Goal: Task Accomplishment & Management: Manage account settings

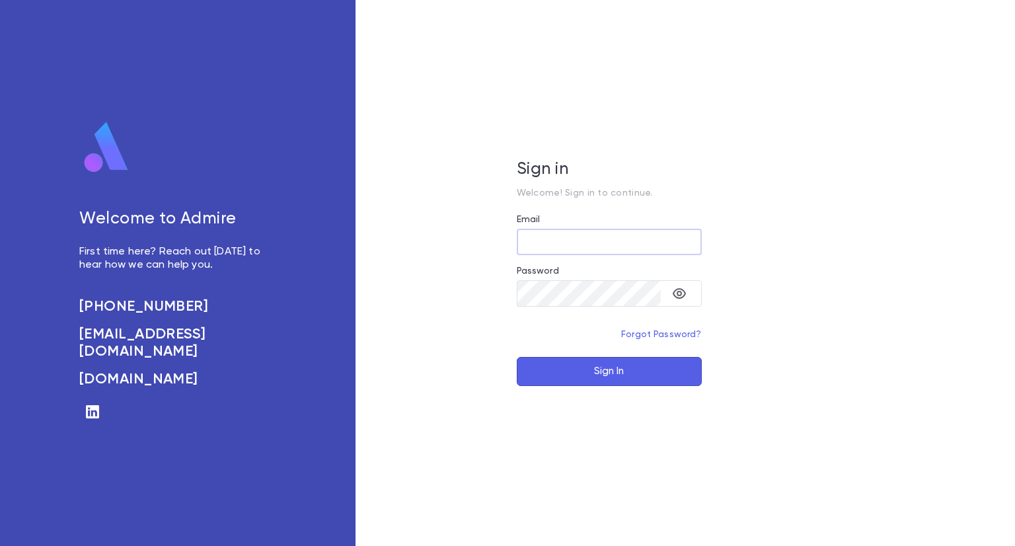
click at [555, 237] on input "Email" at bounding box center [609, 242] width 185 height 26
type input "**********"
click at [598, 368] on button "Sign In" at bounding box center [609, 371] width 185 height 29
type input "**********"
click at [631, 371] on button "Sign In" at bounding box center [609, 371] width 185 height 29
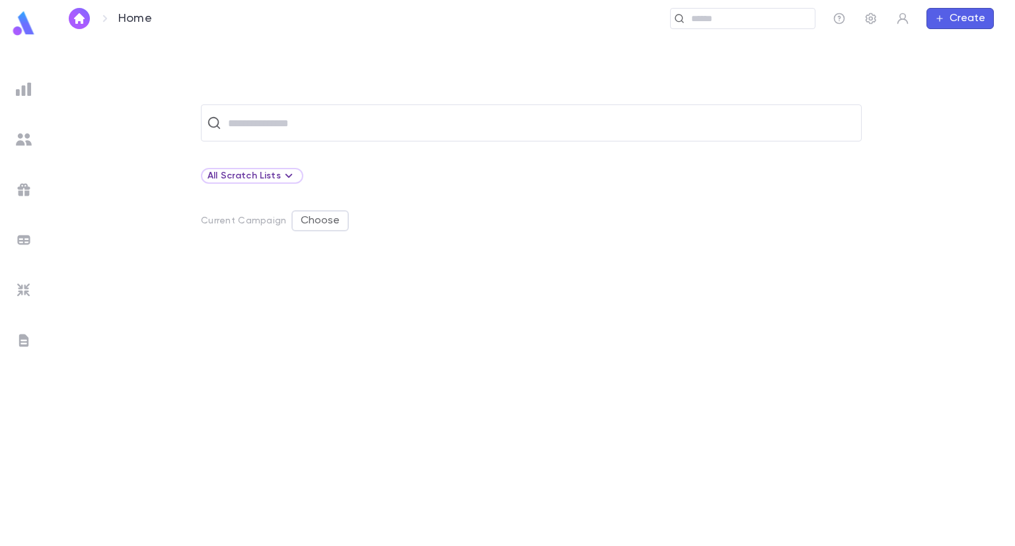
click at [423, 46] on div "​ All Scratch Lists Current Campaign Choose" at bounding box center [532, 291] width 968 height 508
click at [867, 22] on icon "button" at bounding box center [871, 18] width 13 height 13
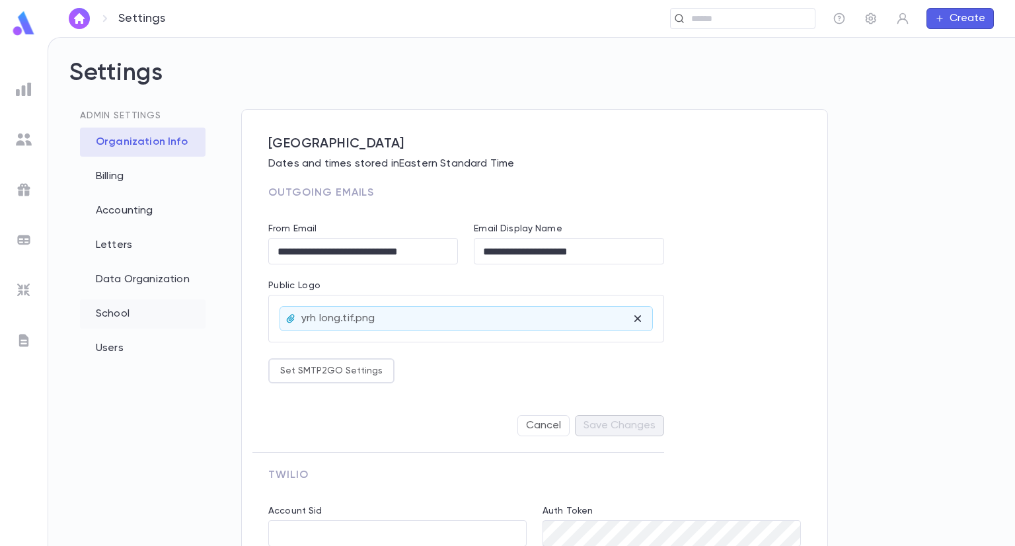
click at [111, 311] on div "School" at bounding box center [143, 313] width 126 height 29
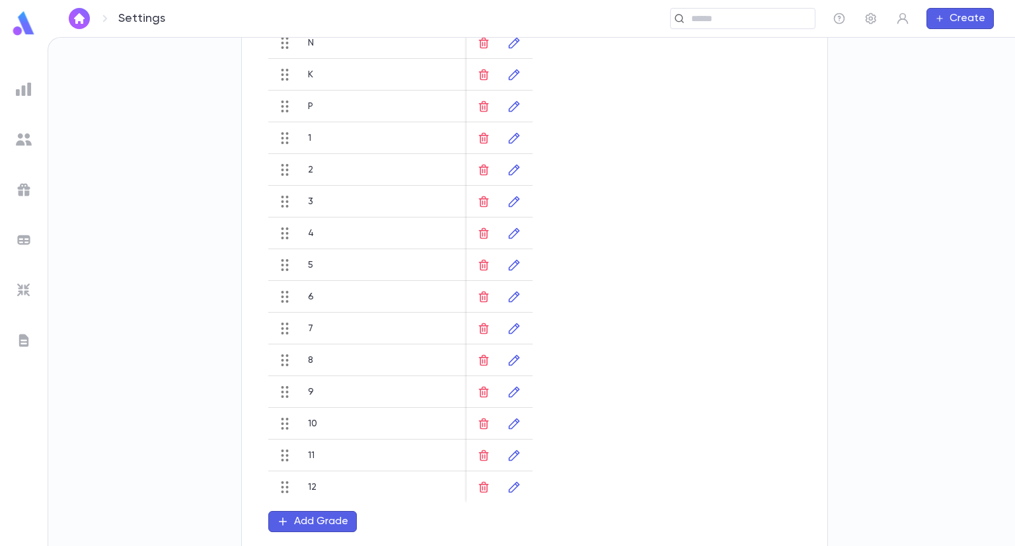
scroll to position [822, 0]
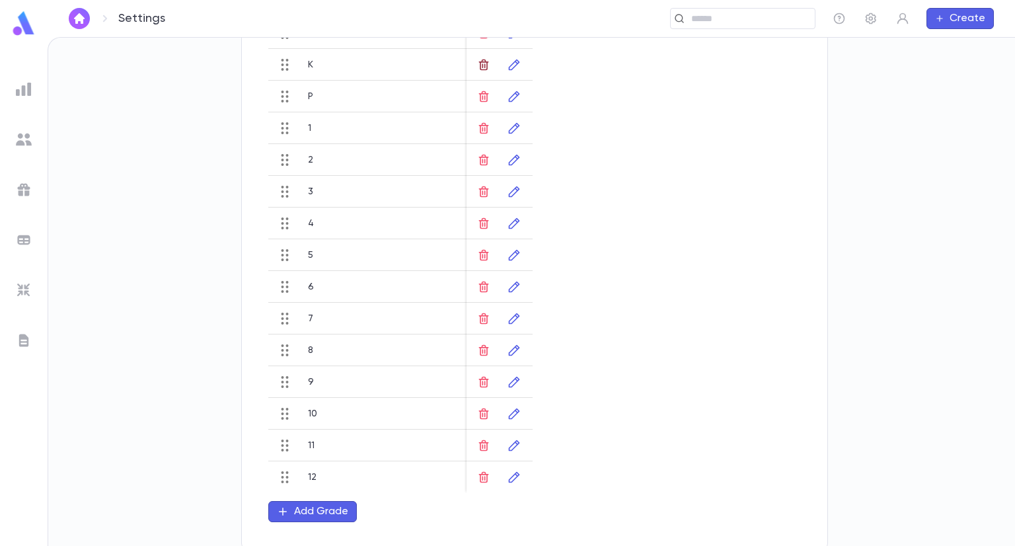
click at [488, 67] on icon "button" at bounding box center [483, 64] width 13 height 13
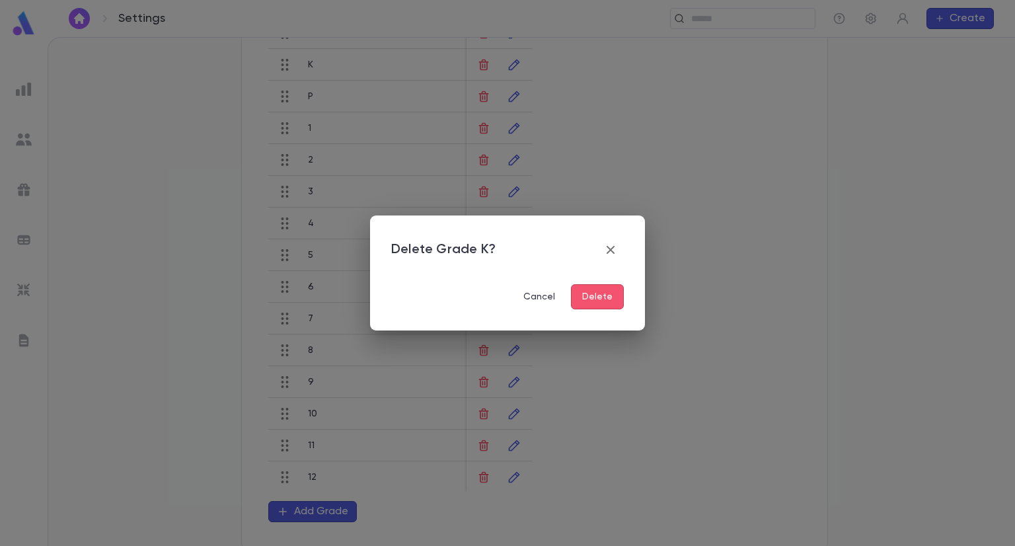
click at [598, 301] on button "Delete" at bounding box center [597, 296] width 53 height 25
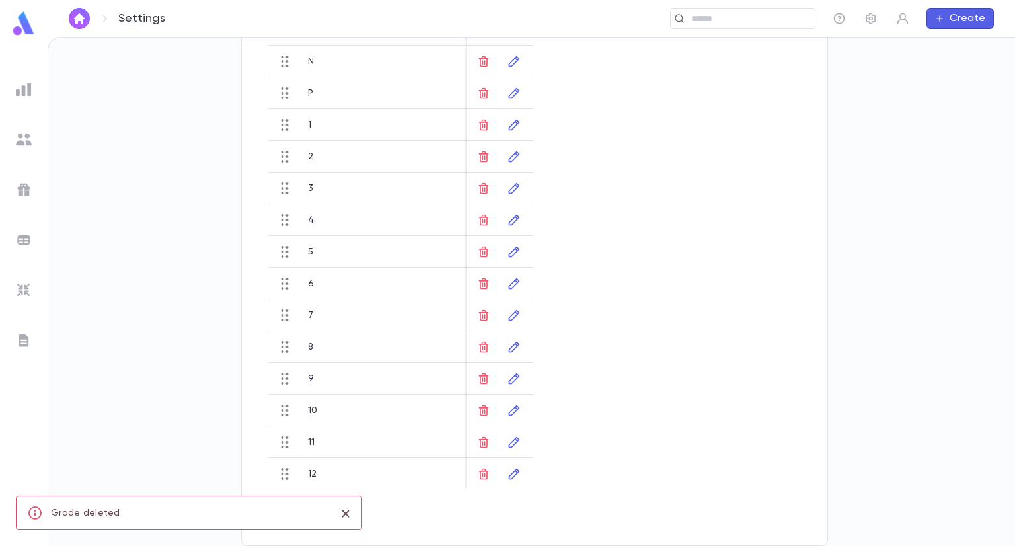
scroll to position [791, 0]
click at [482, 66] on icon "button" at bounding box center [484, 64] width 10 height 11
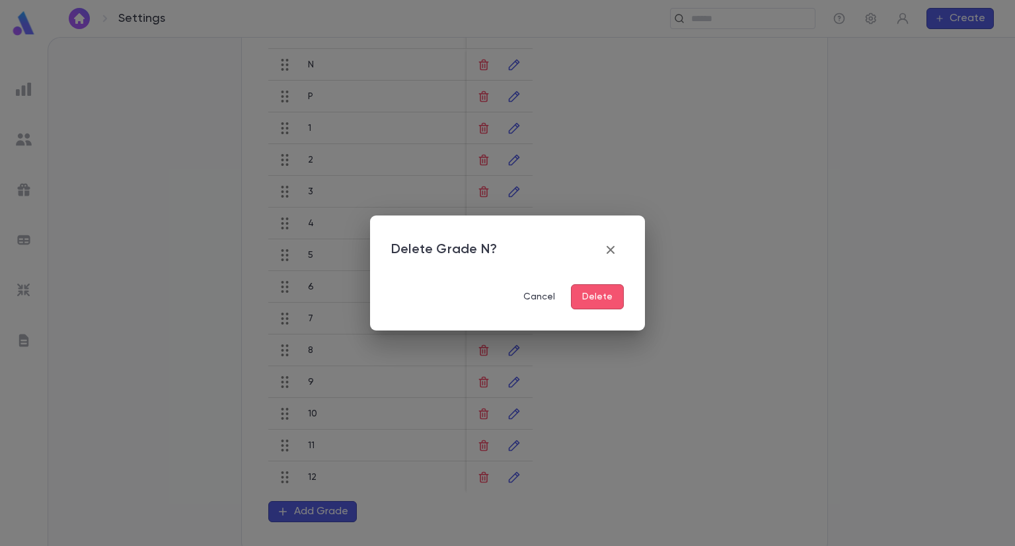
click at [603, 297] on button "Delete" at bounding box center [597, 296] width 53 height 25
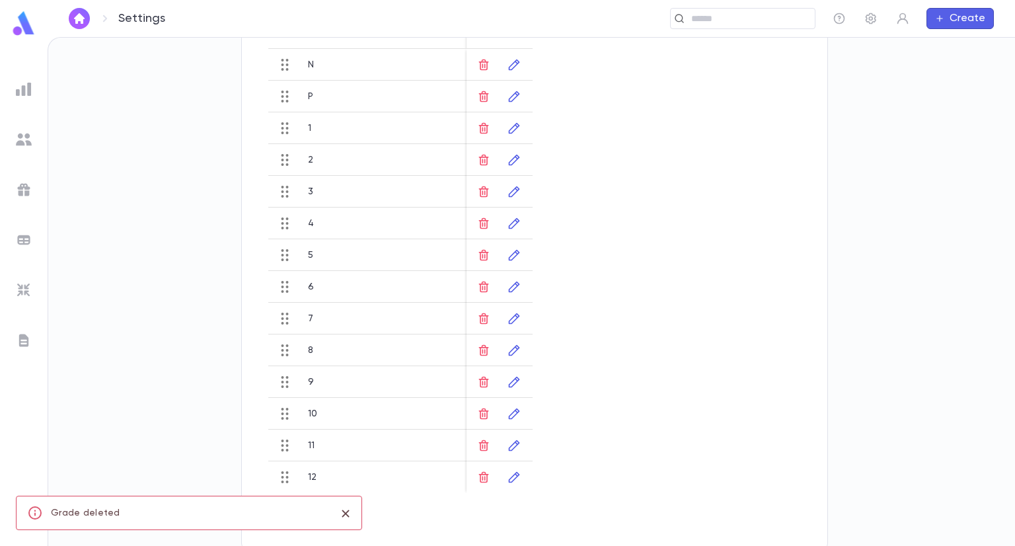
scroll to position [759, 0]
click at [483, 93] on icon "button" at bounding box center [484, 96] width 10 height 11
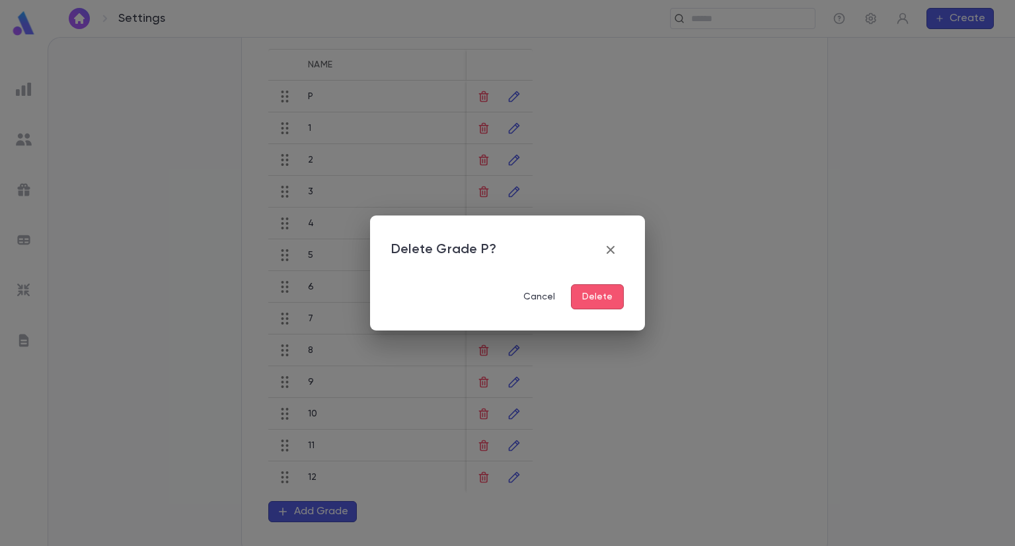
click at [603, 300] on button "Delete" at bounding box center [597, 296] width 53 height 25
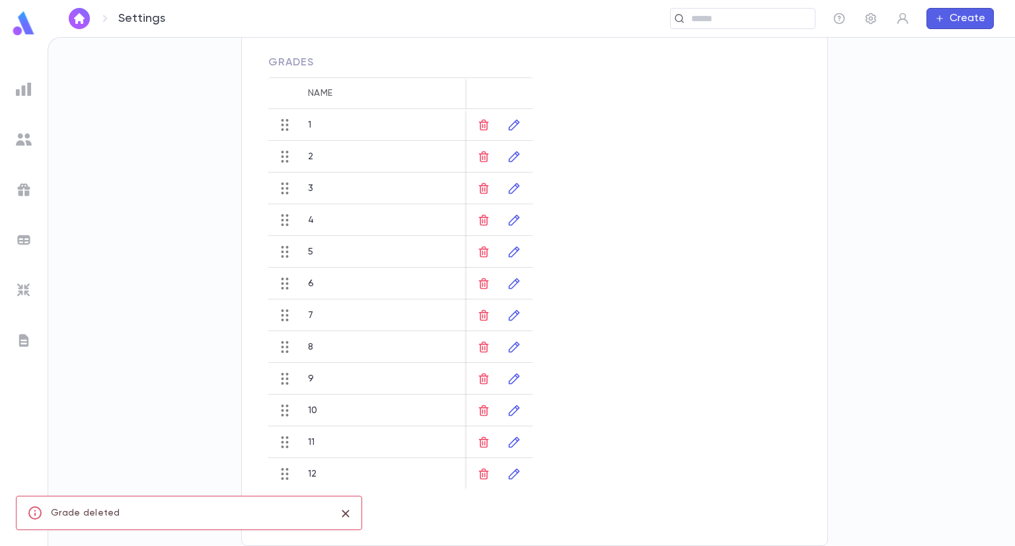
scroll to position [727, 0]
click at [483, 94] on div at bounding box center [499, 97] width 53 height 32
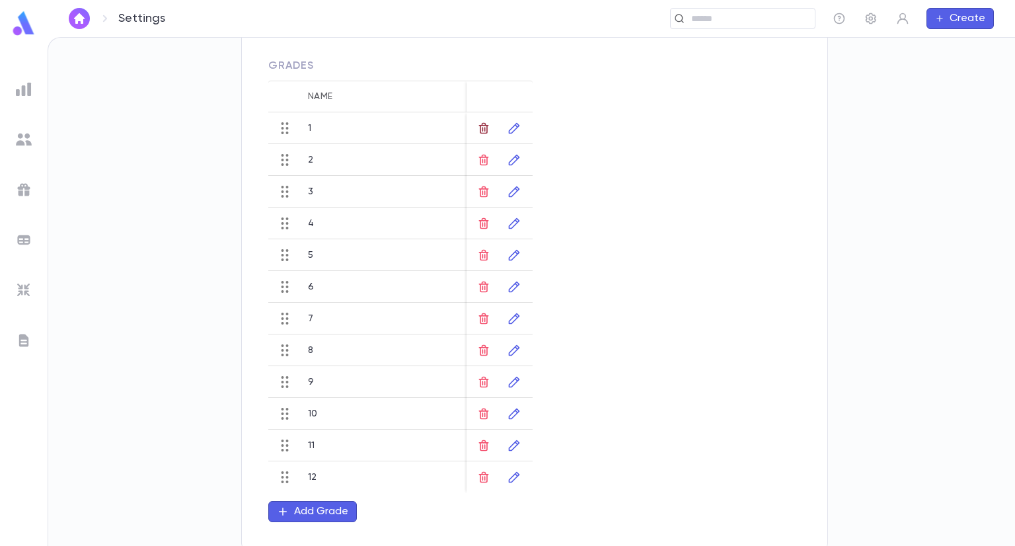
click at [486, 122] on icon "button" at bounding box center [484, 127] width 10 height 11
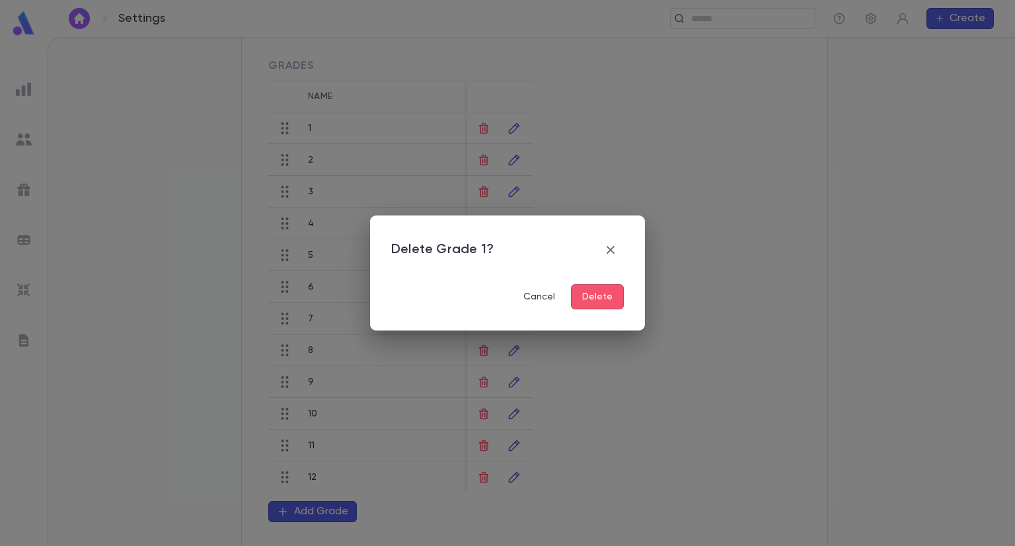
click at [607, 292] on button "Delete" at bounding box center [597, 296] width 53 height 25
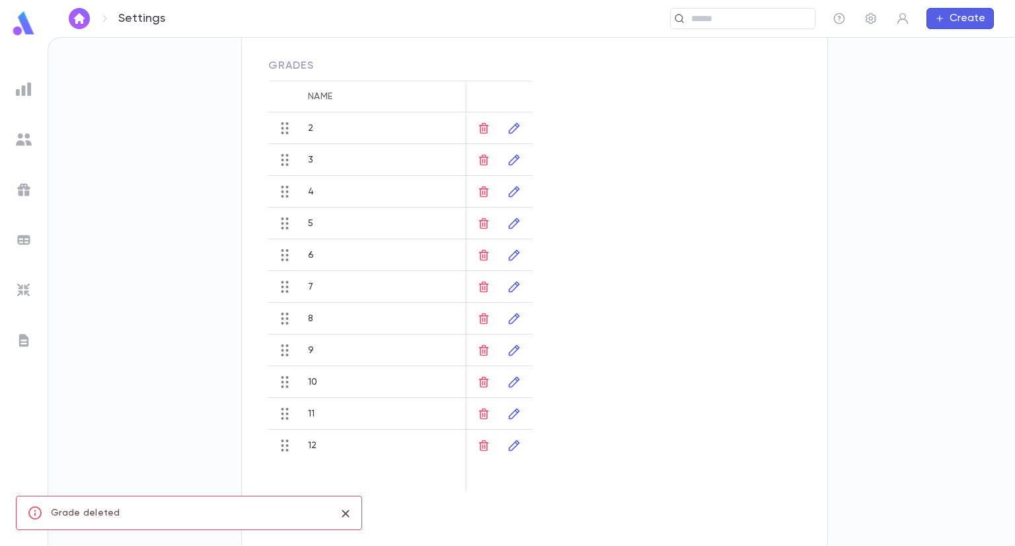
scroll to position [695, 0]
click at [484, 155] on icon "button" at bounding box center [483, 159] width 13 height 13
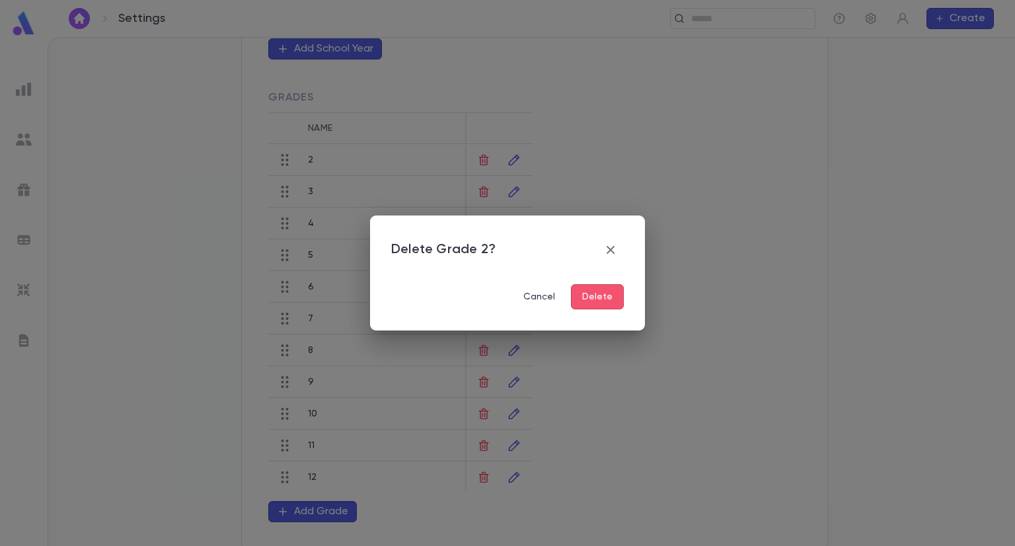
click at [608, 300] on button "Delete" at bounding box center [597, 296] width 53 height 25
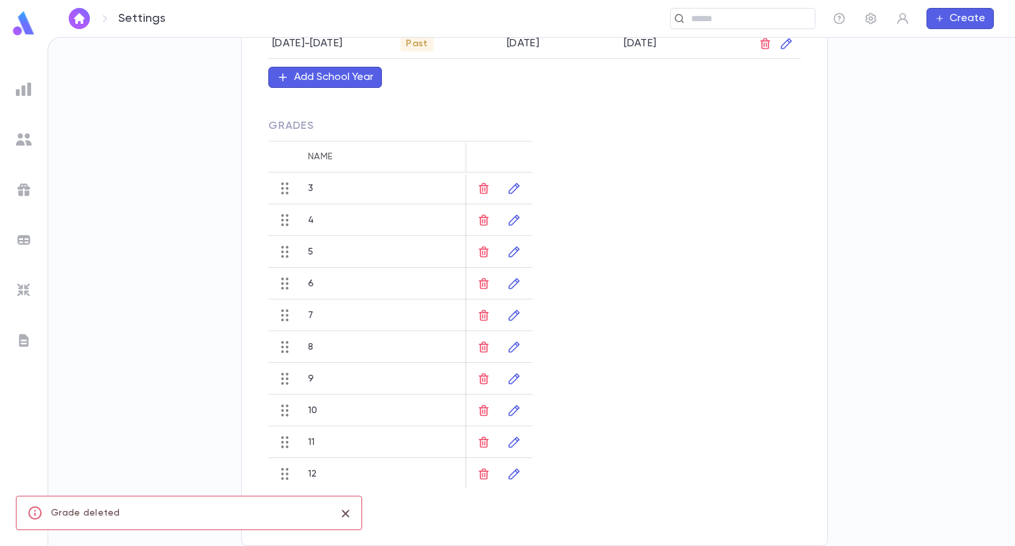
scroll to position [664, 0]
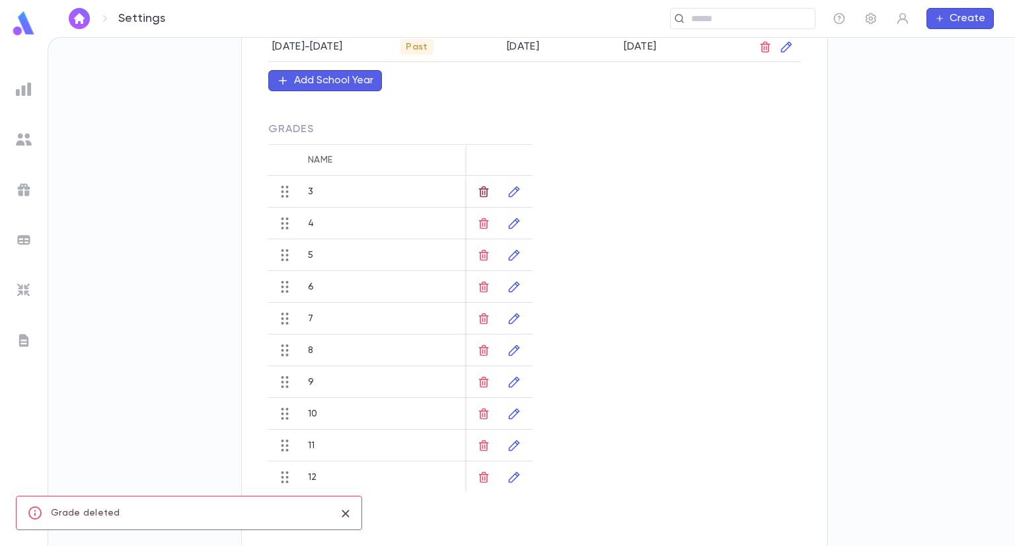
click at [483, 186] on icon "button" at bounding box center [483, 191] width 13 height 13
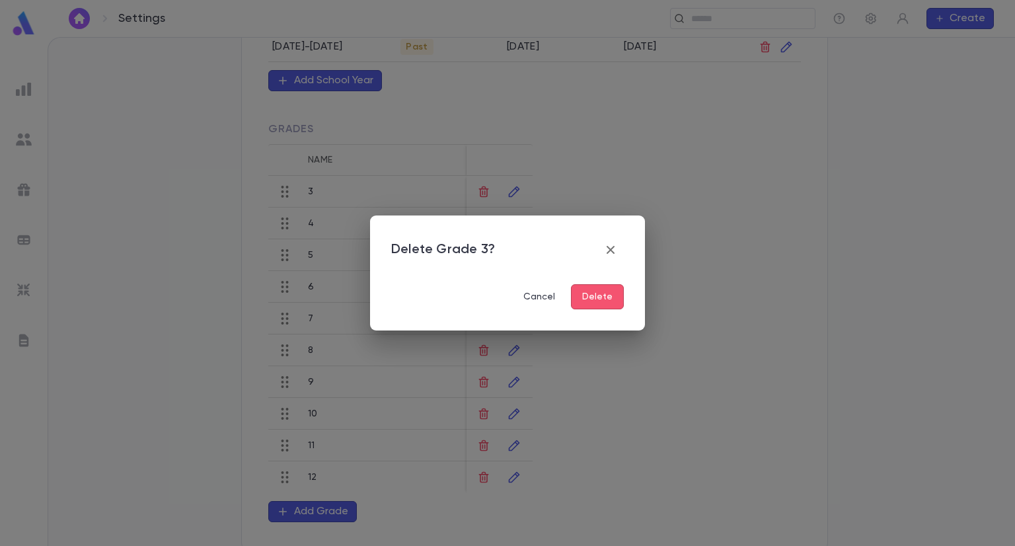
click at [603, 301] on button "Delete" at bounding box center [597, 296] width 53 height 25
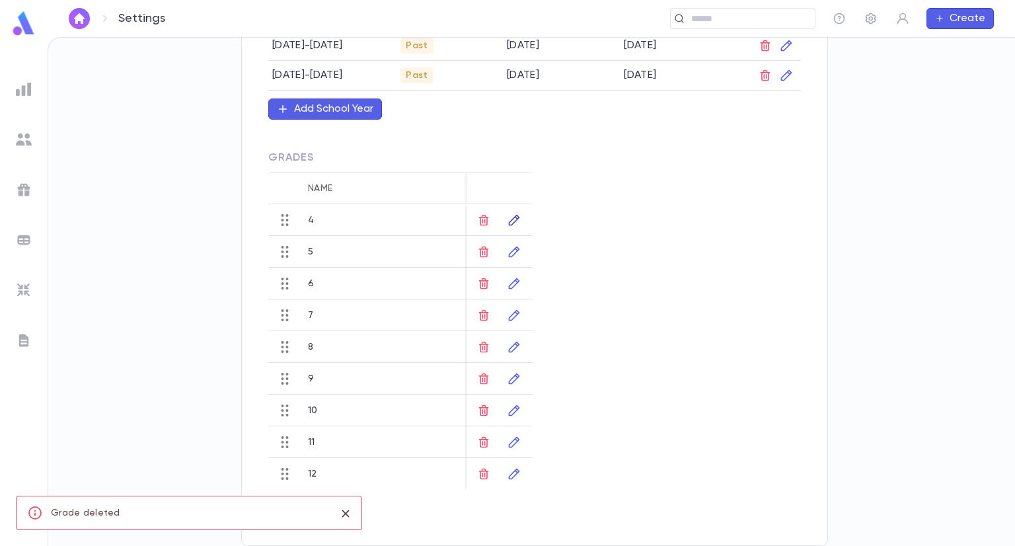
scroll to position [632, 0]
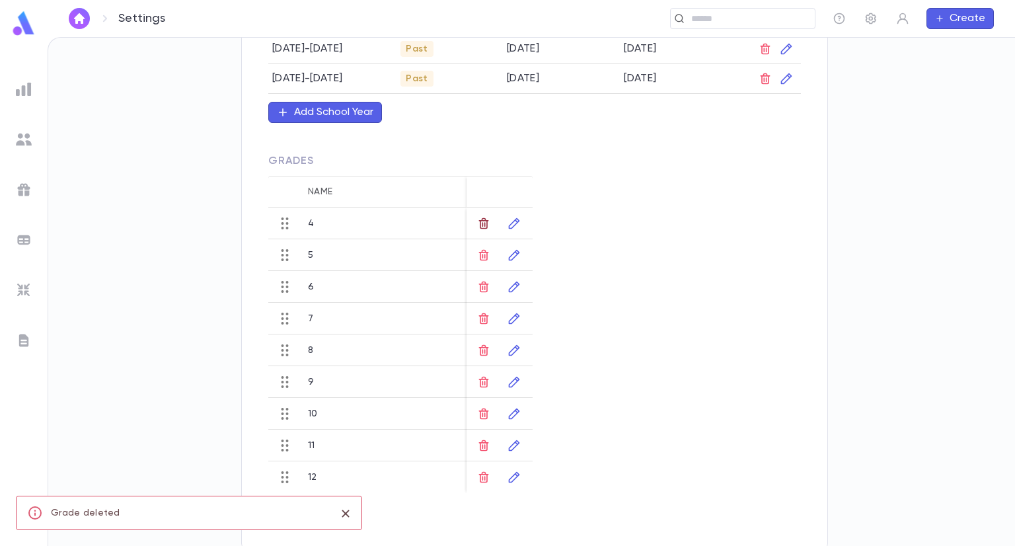
click at [483, 219] on icon "button" at bounding box center [483, 223] width 13 height 13
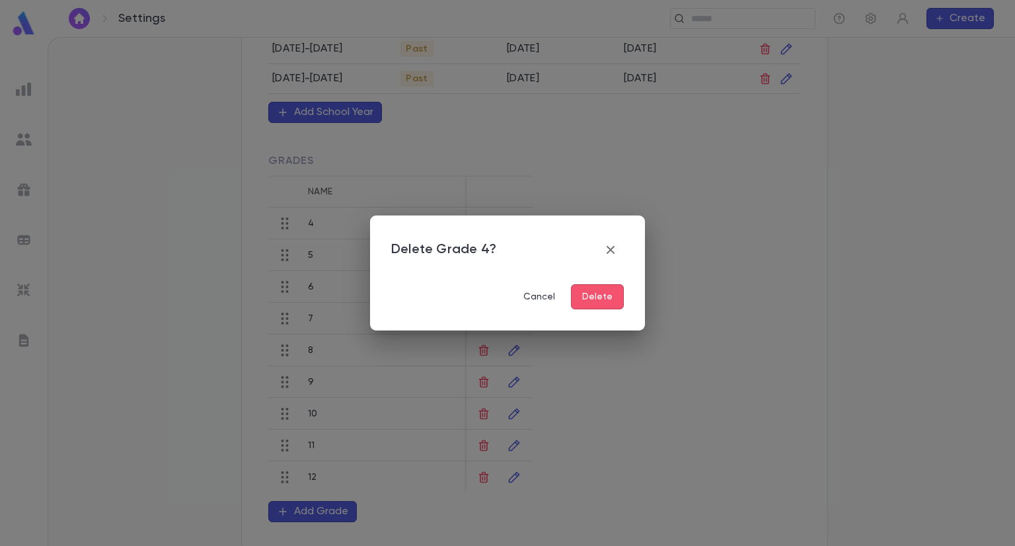
click at [594, 301] on button "Delete" at bounding box center [597, 296] width 53 height 25
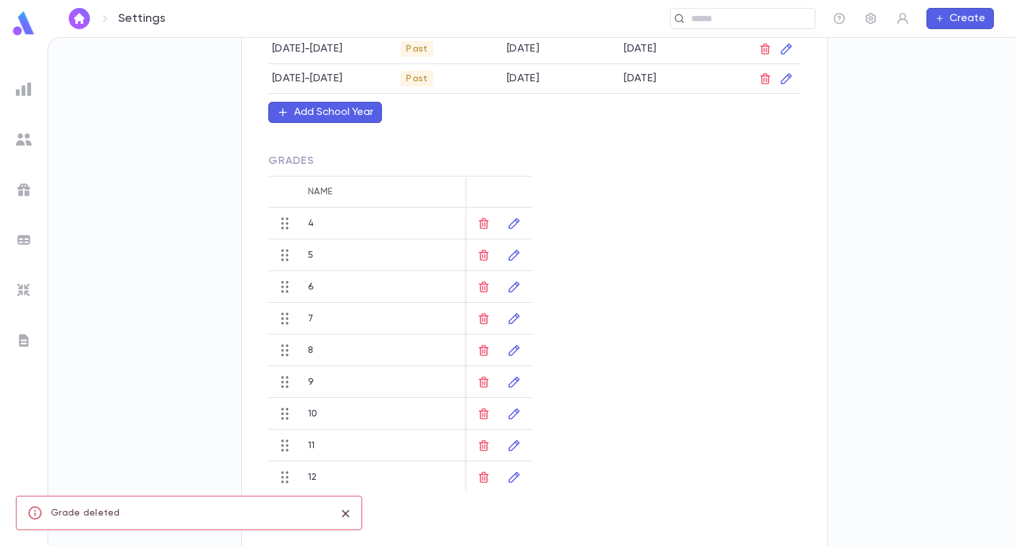
scroll to position [600, 0]
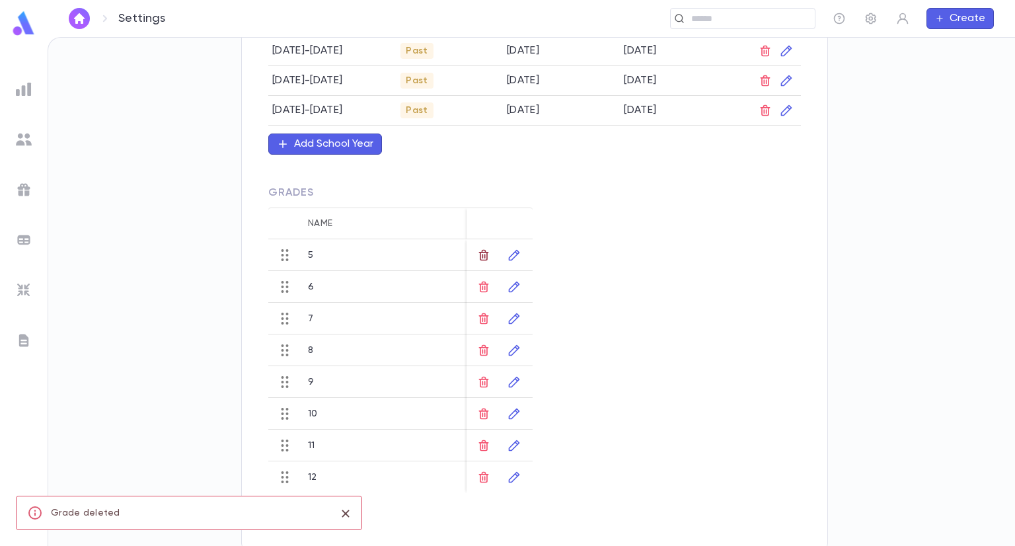
click at [489, 253] on icon "button" at bounding box center [483, 255] width 13 height 13
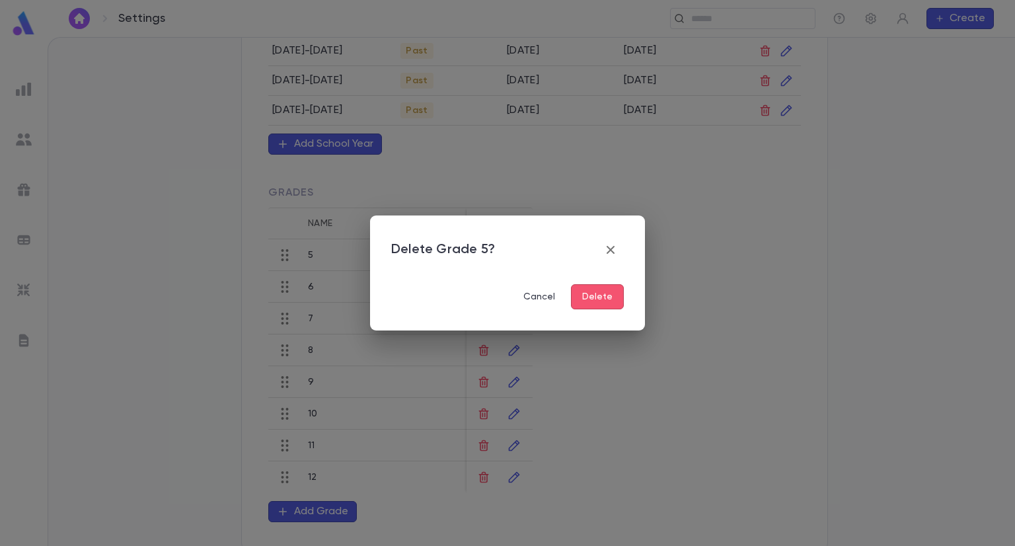
click at [584, 303] on button "Delete" at bounding box center [597, 296] width 53 height 25
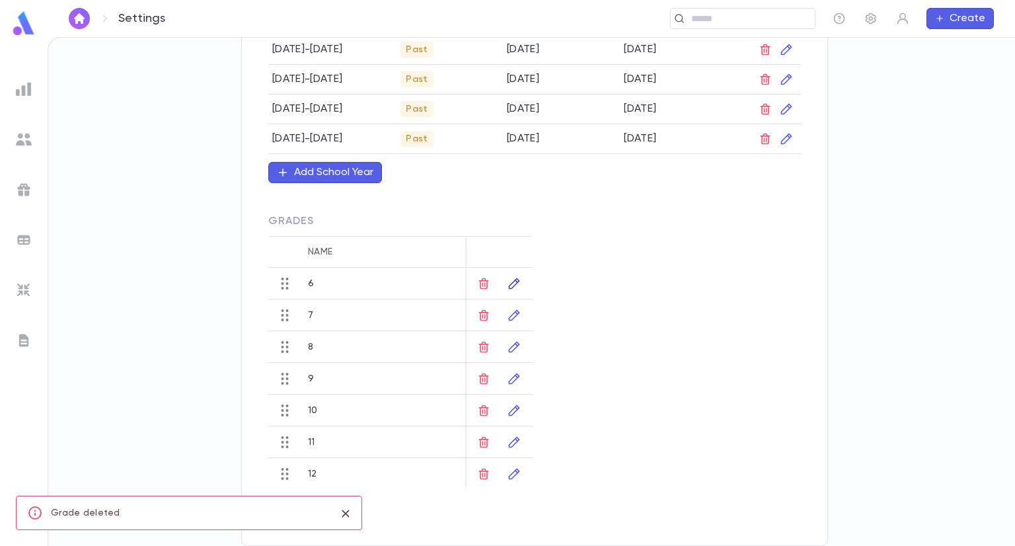
scroll to position [568, 0]
click at [484, 282] on icon "button" at bounding box center [483, 286] width 13 height 13
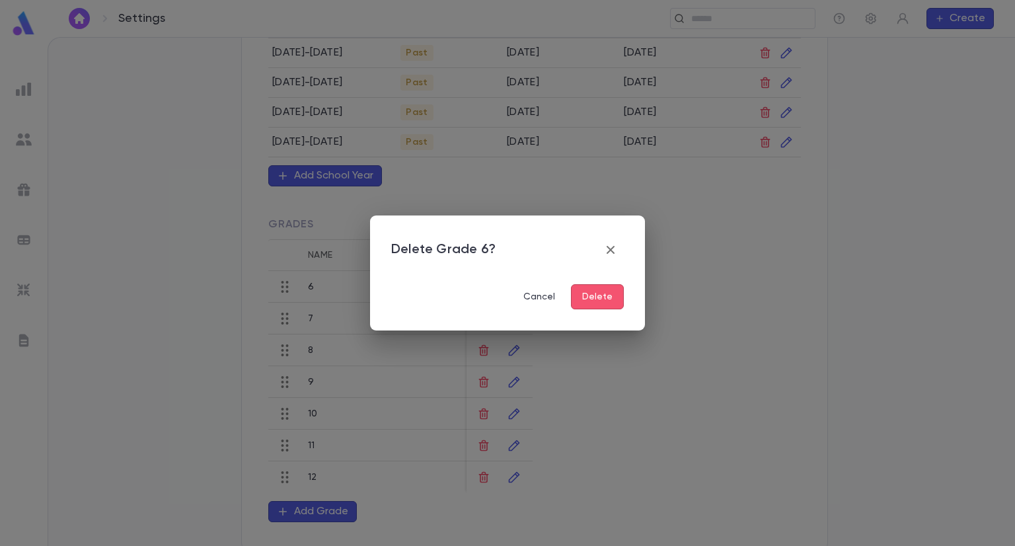
click at [602, 297] on button "Delete" at bounding box center [597, 296] width 53 height 25
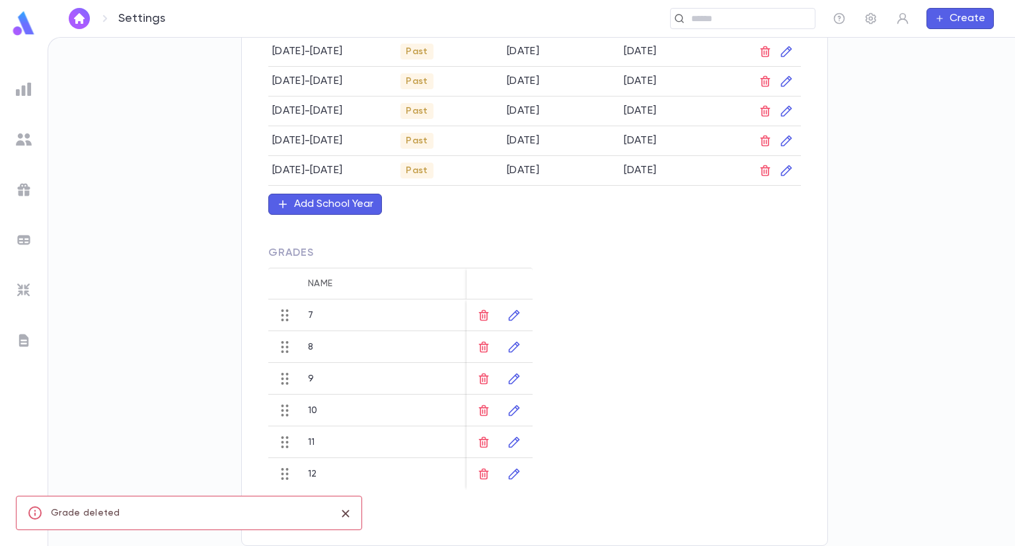
scroll to position [537, 0]
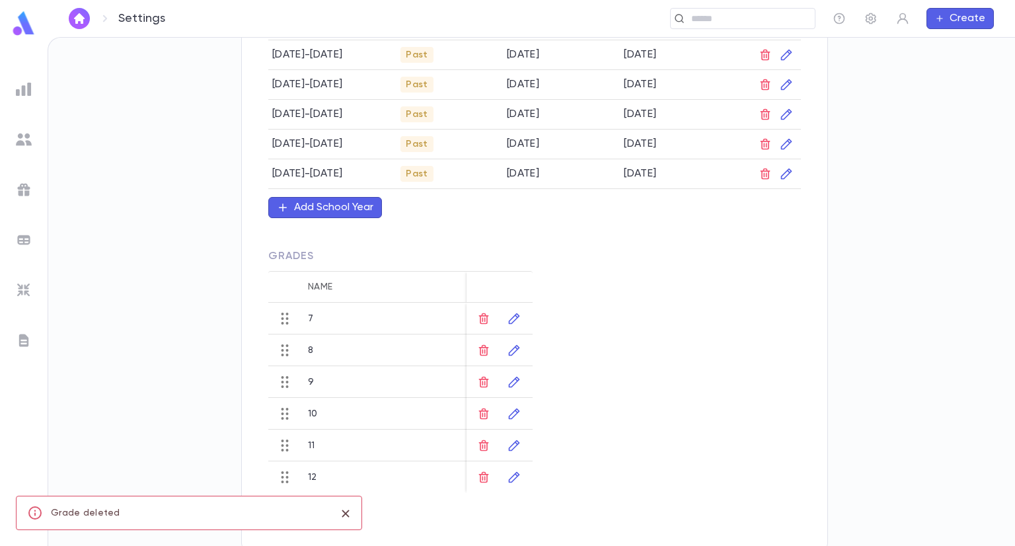
click at [484, 281] on div at bounding box center [499, 288] width 53 height 32
click at [487, 316] on icon "button" at bounding box center [483, 318] width 13 height 13
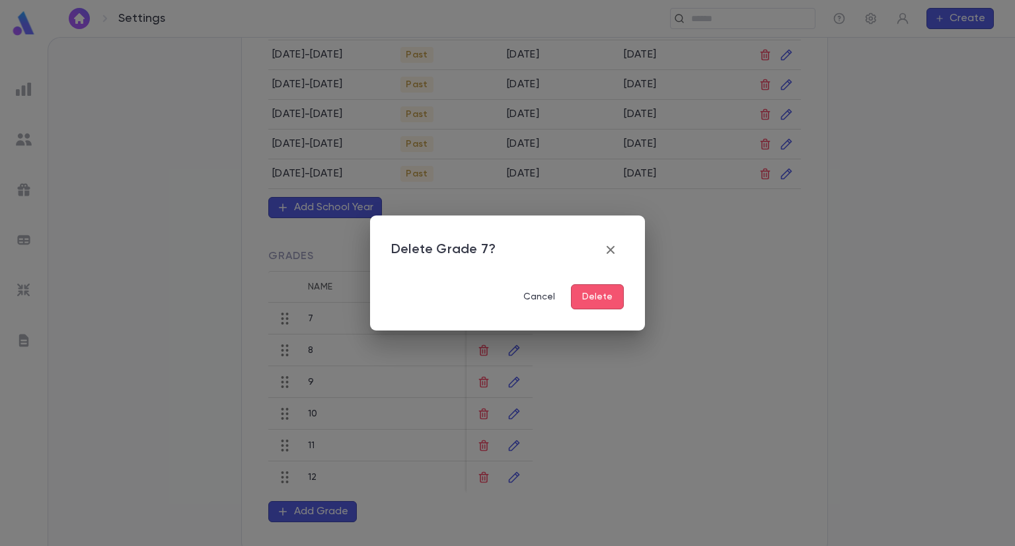
click at [611, 290] on button "Delete" at bounding box center [597, 296] width 53 height 25
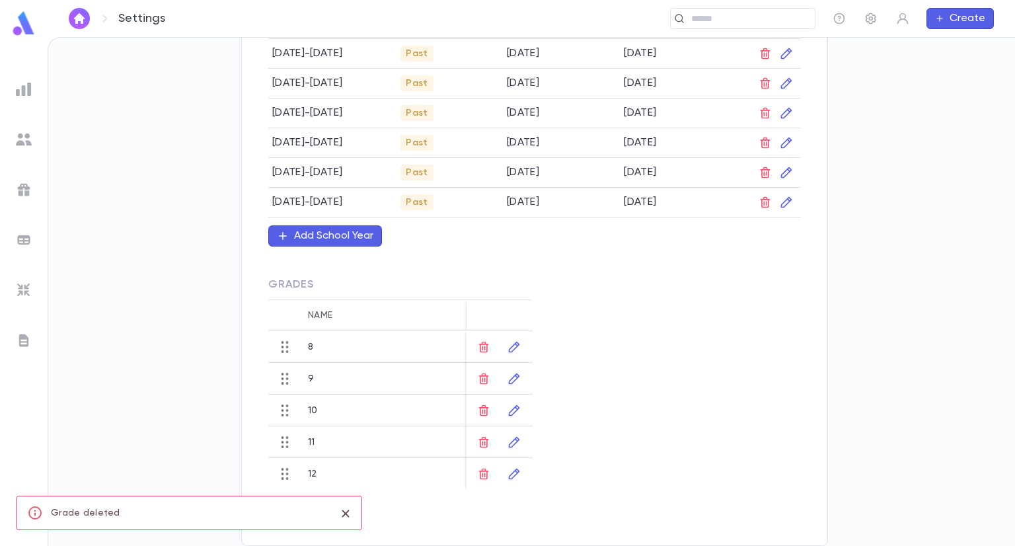
scroll to position [505, 0]
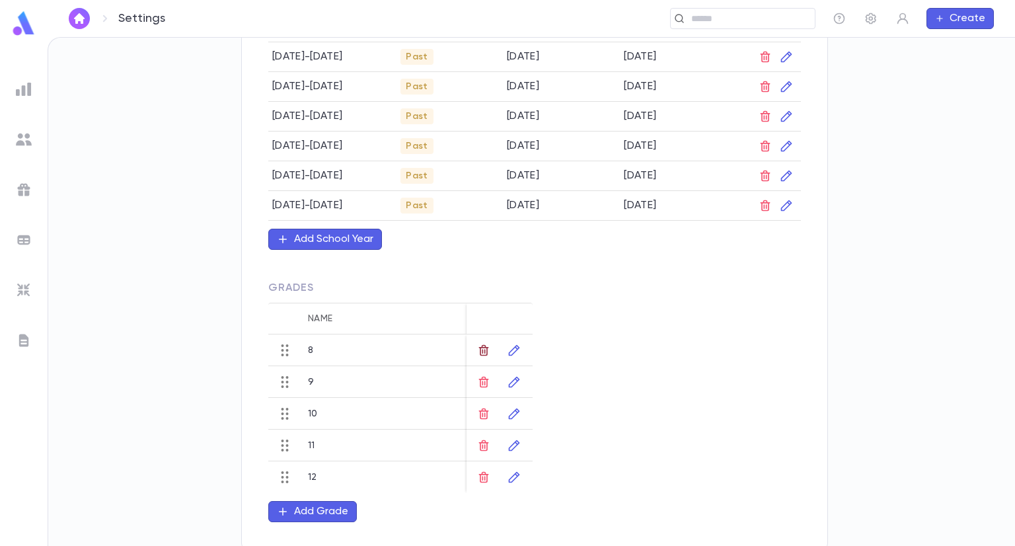
click at [489, 344] on icon "button" at bounding box center [483, 350] width 13 height 13
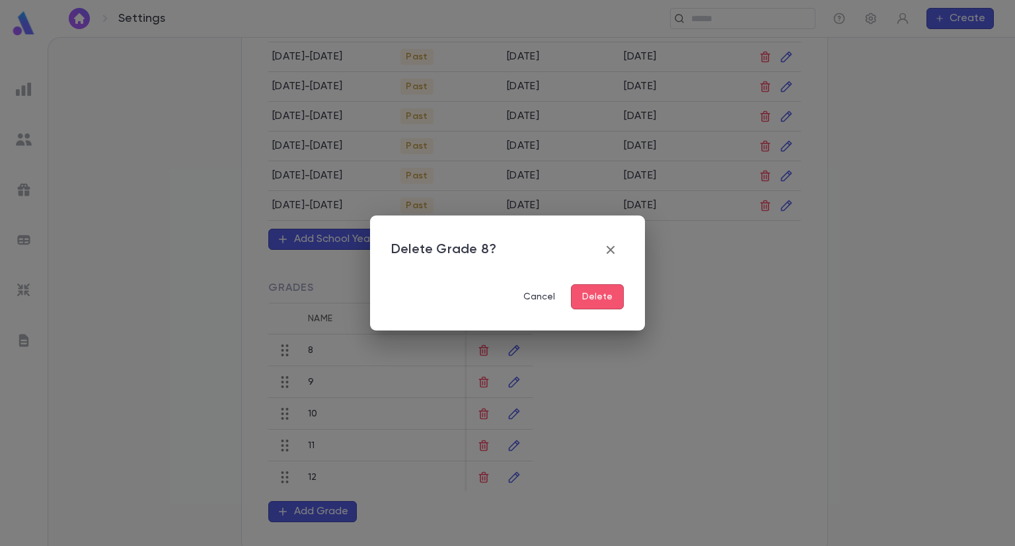
click at [611, 305] on button "Delete" at bounding box center [597, 296] width 53 height 25
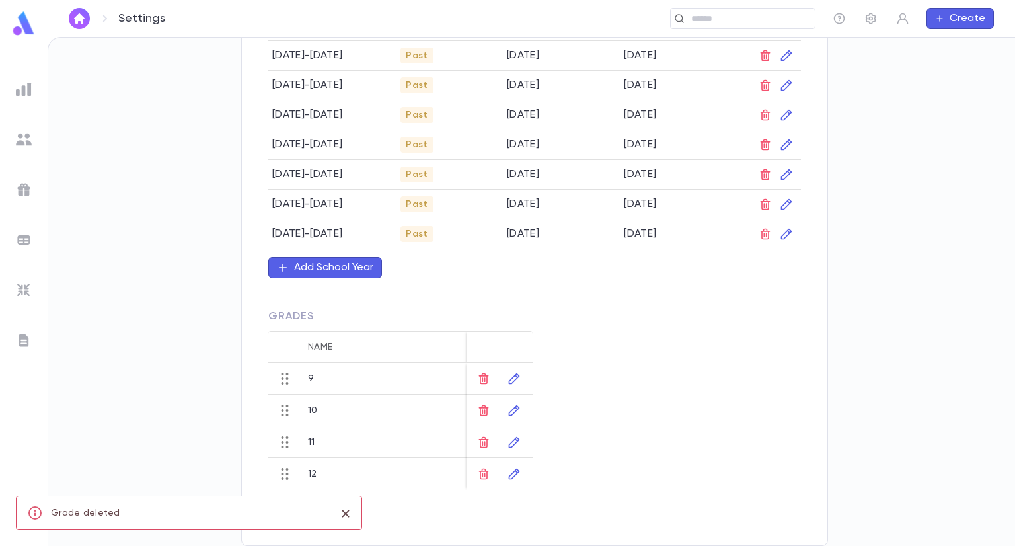
scroll to position [473, 0]
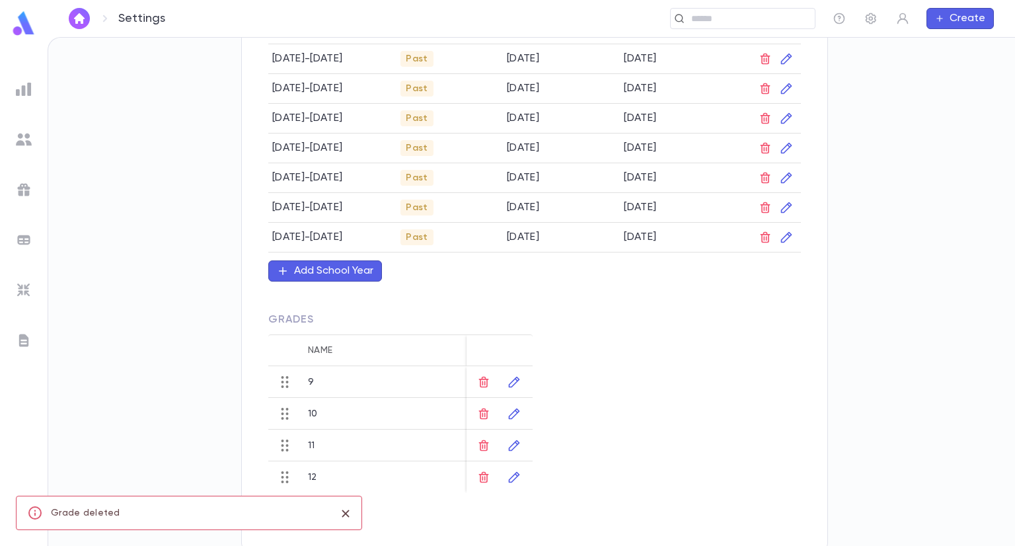
click at [560, 465] on div "School Years Name Start Date End Date 2026-2027 Upcoming 7/15/2026 8/3/2027 202…" at bounding box center [534, 92] width 587 height 913
click at [309, 511] on div "Add Grade" at bounding box center [321, 511] width 54 height 13
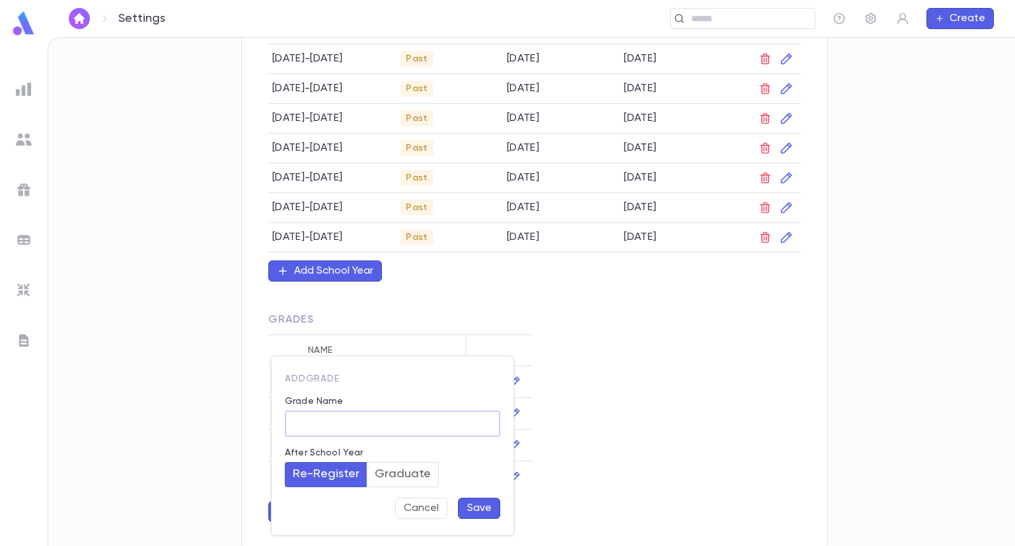
click at [303, 426] on input "Grade Name" at bounding box center [392, 424] width 215 height 26
type input "**"
click at [481, 498] on button "Save" at bounding box center [479, 508] width 42 height 21
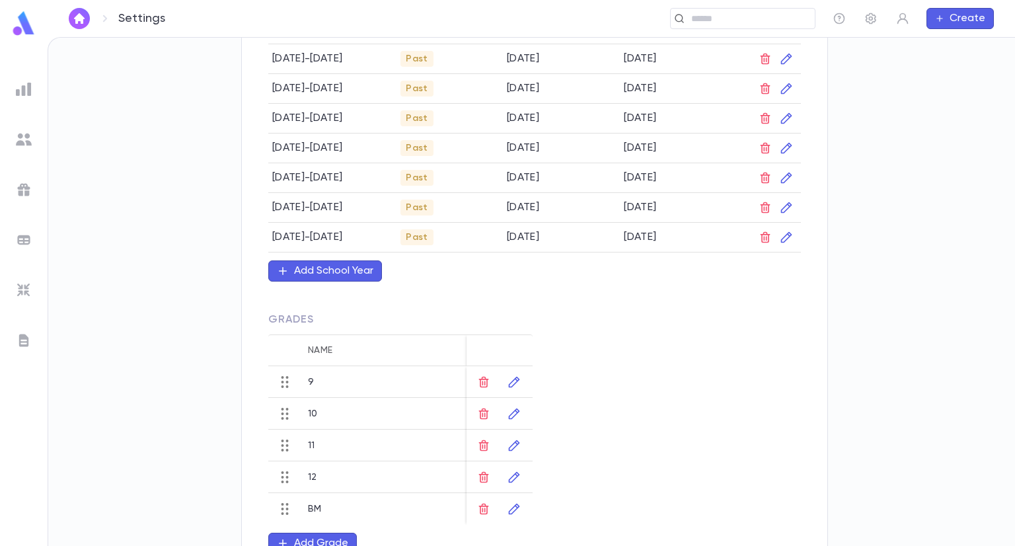
scroll to position [29, 0]
